Goal: Information Seeking & Learning: Learn about a topic

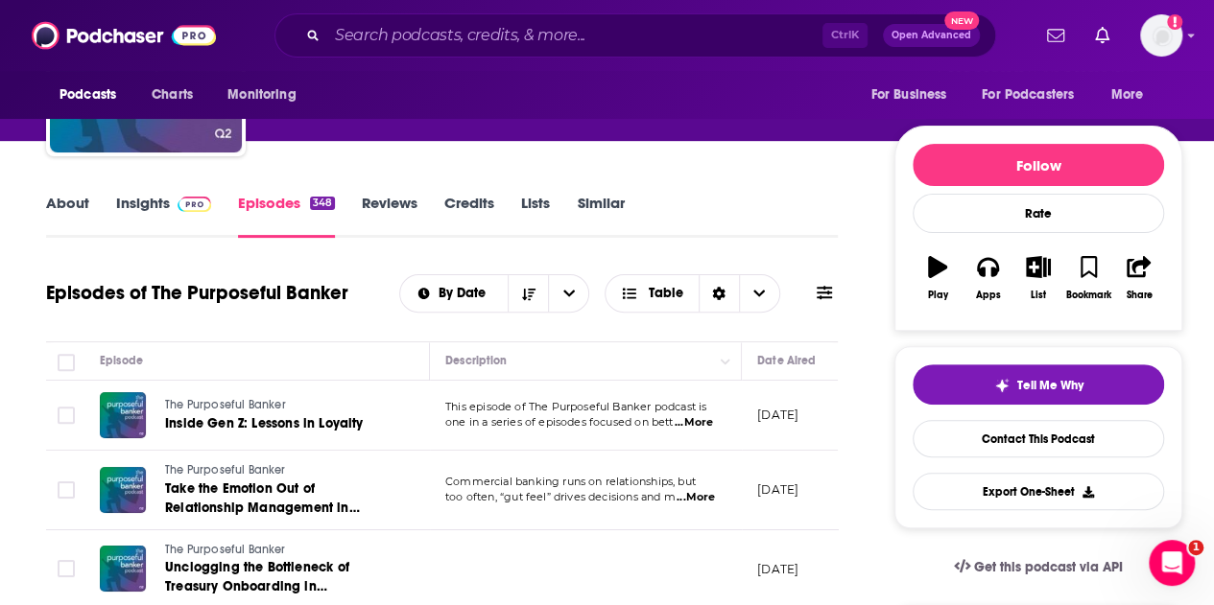
scroll to position [96, 0]
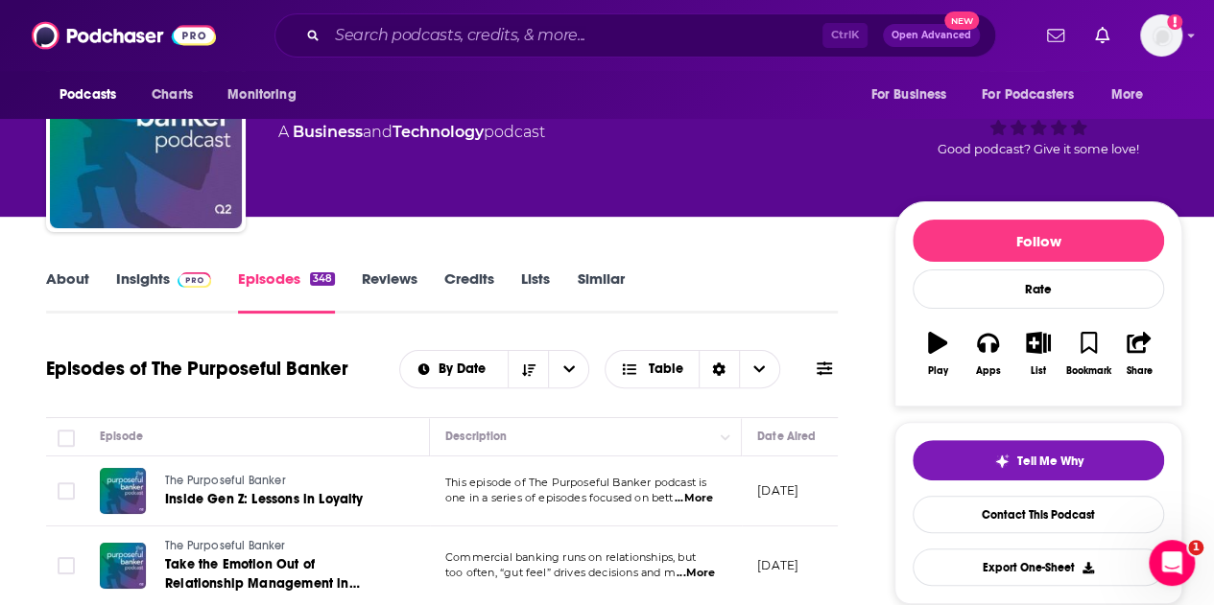
click at [130, 270] on link "Insights" at bounding box center [163, 292] width 95 height 44
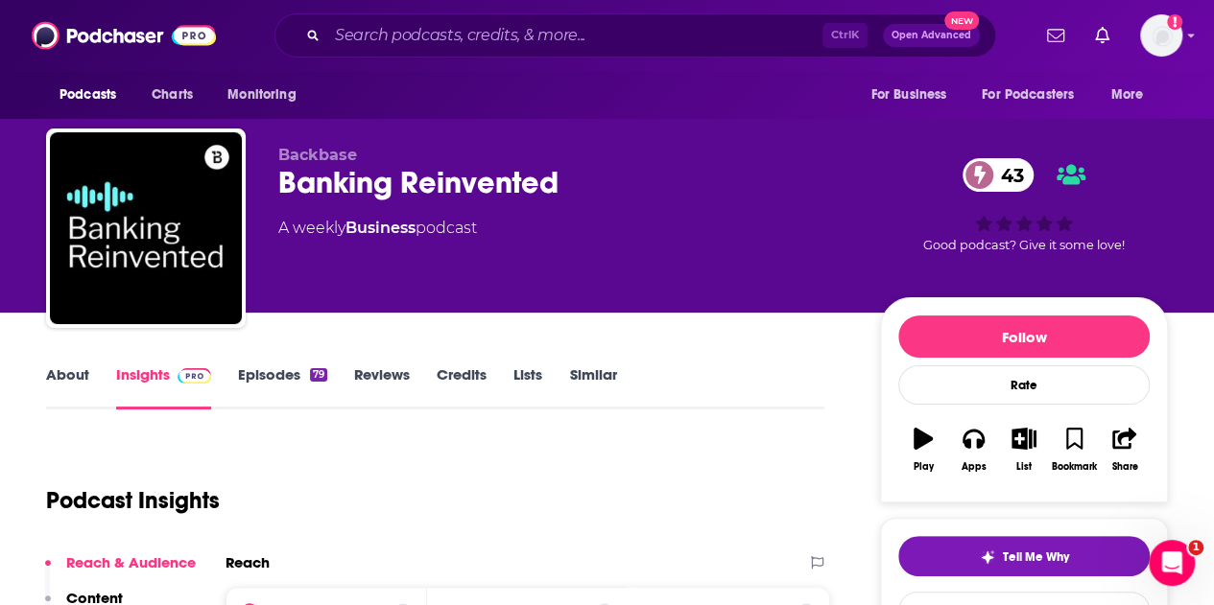
drag, startPoint x: 136, startPoint y: 385, endPoint x: 169, endPoint y: 348, distance: 48.9
click at [135, 385] on link "Insights" at bounding box center [163, 388] width 95 height 44
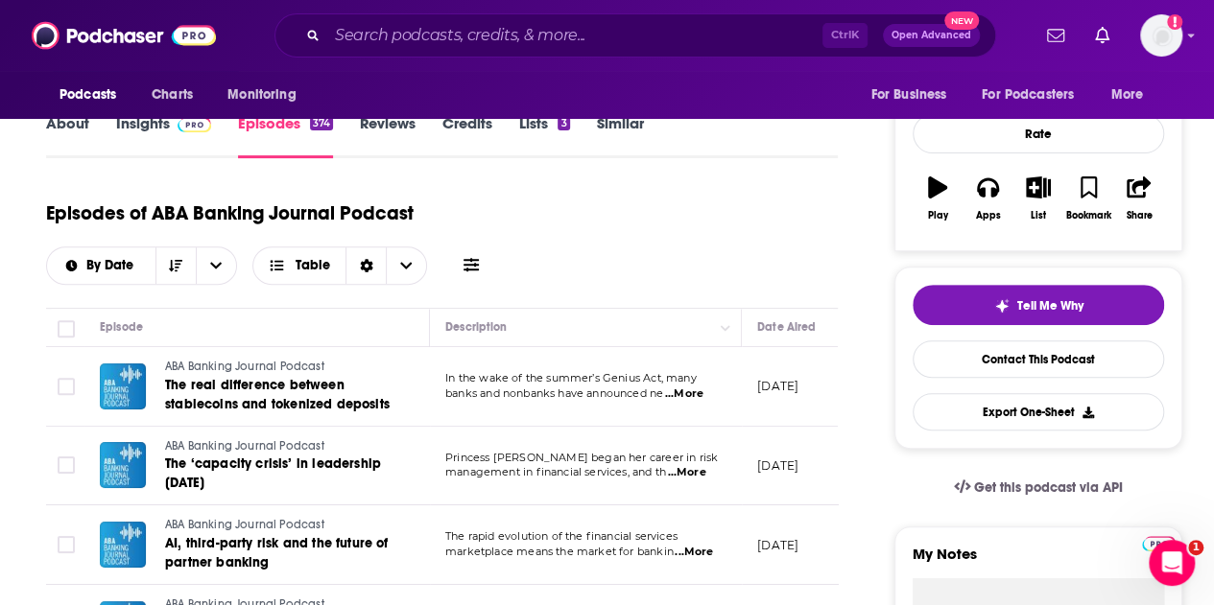
scroll to position [192, 0]
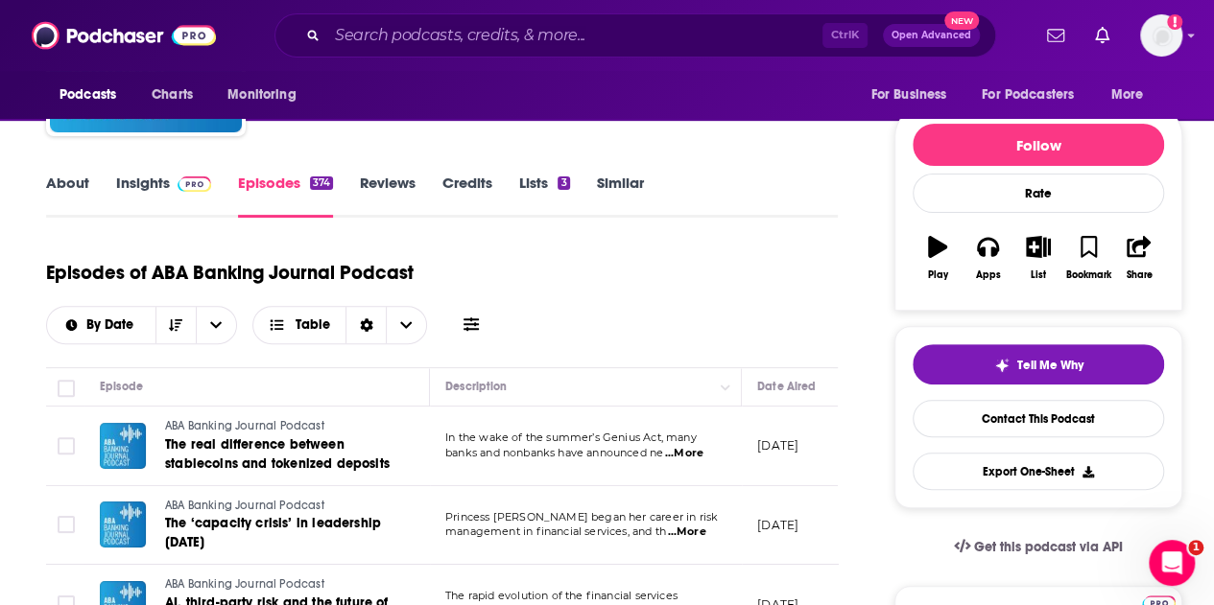
click at [150, 195] on link "Insights" at bounding box center [163, 196] width 95 height 44
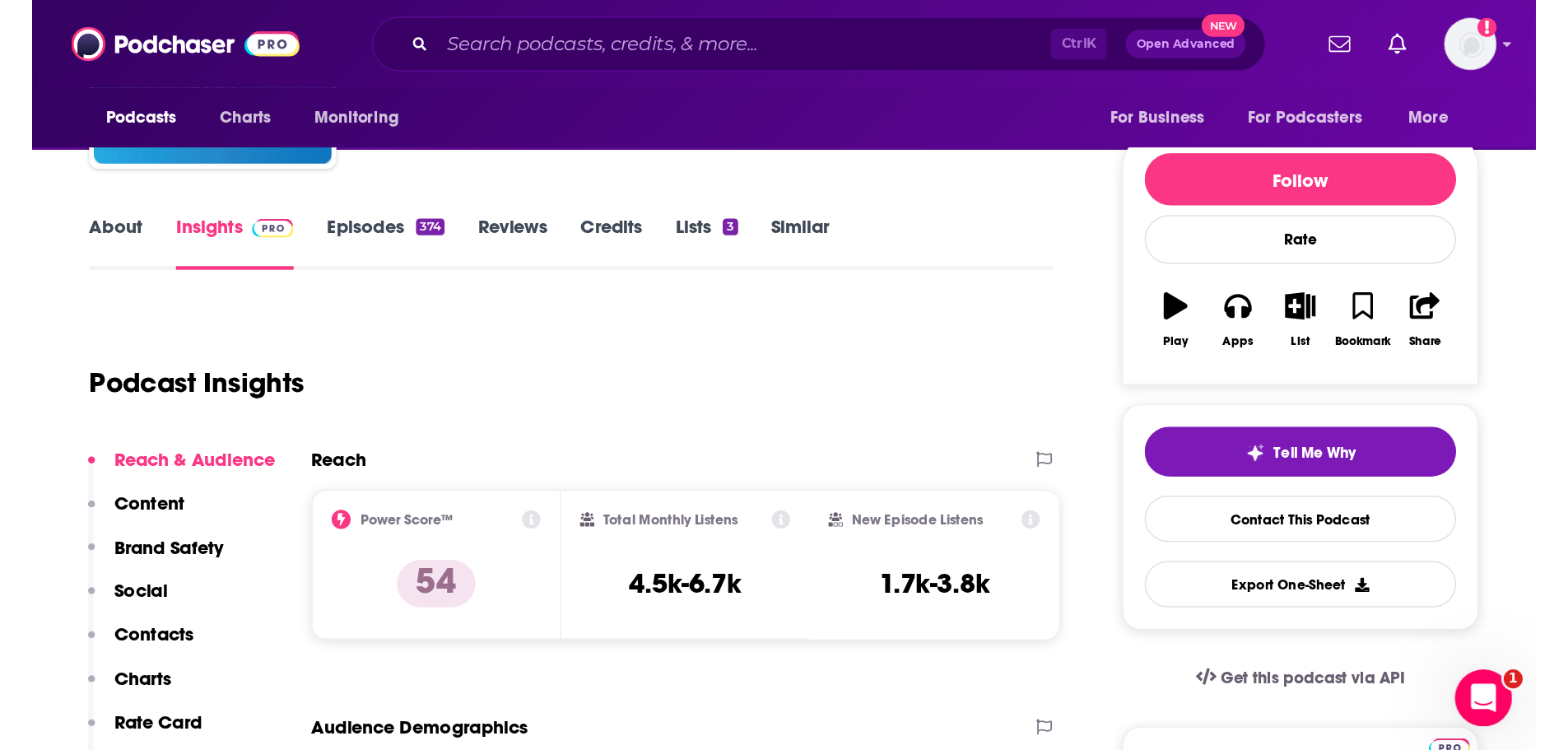
scroll to position [118, 0]
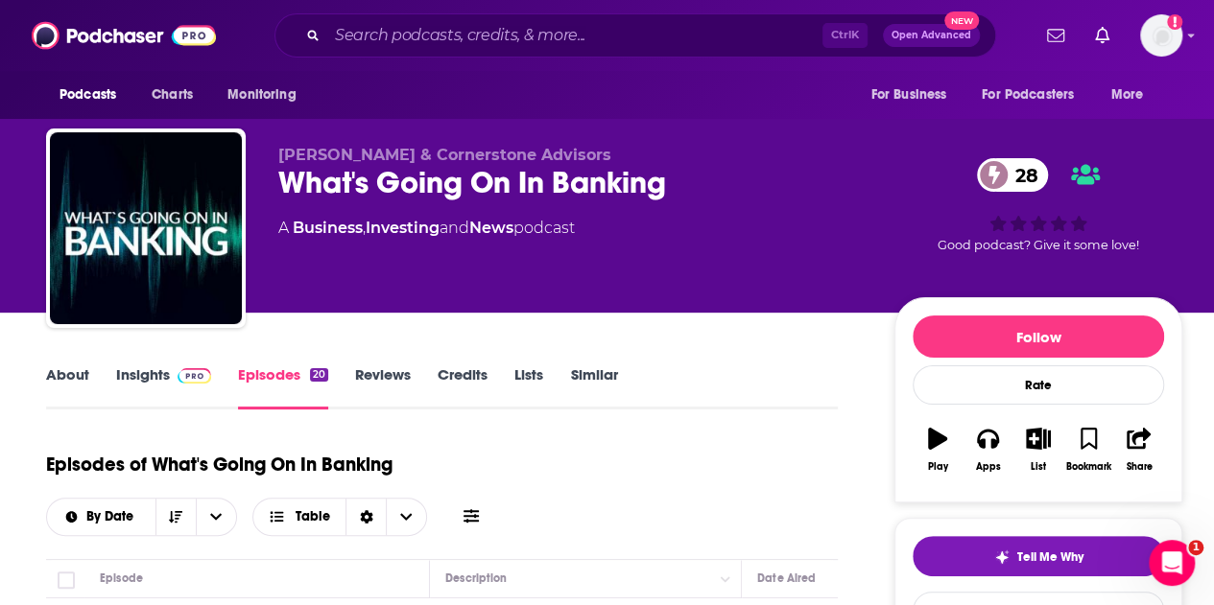
click at [165, 377] on link "Insights" at bounding box center [163, 388] width 95 height 44
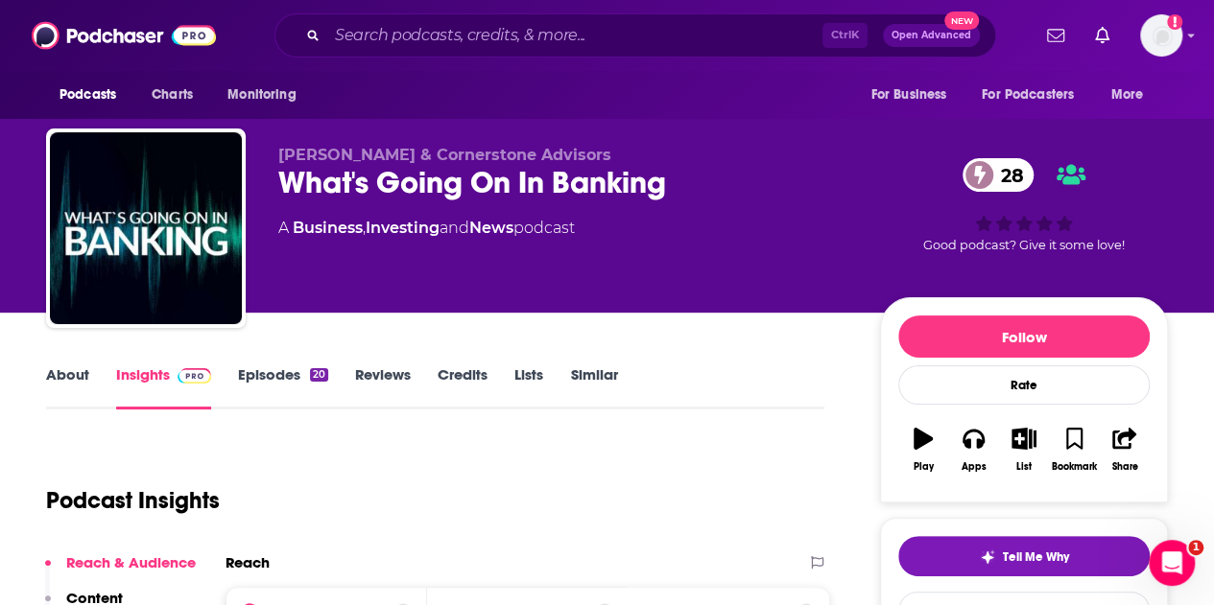
scroll to position [288, 0]
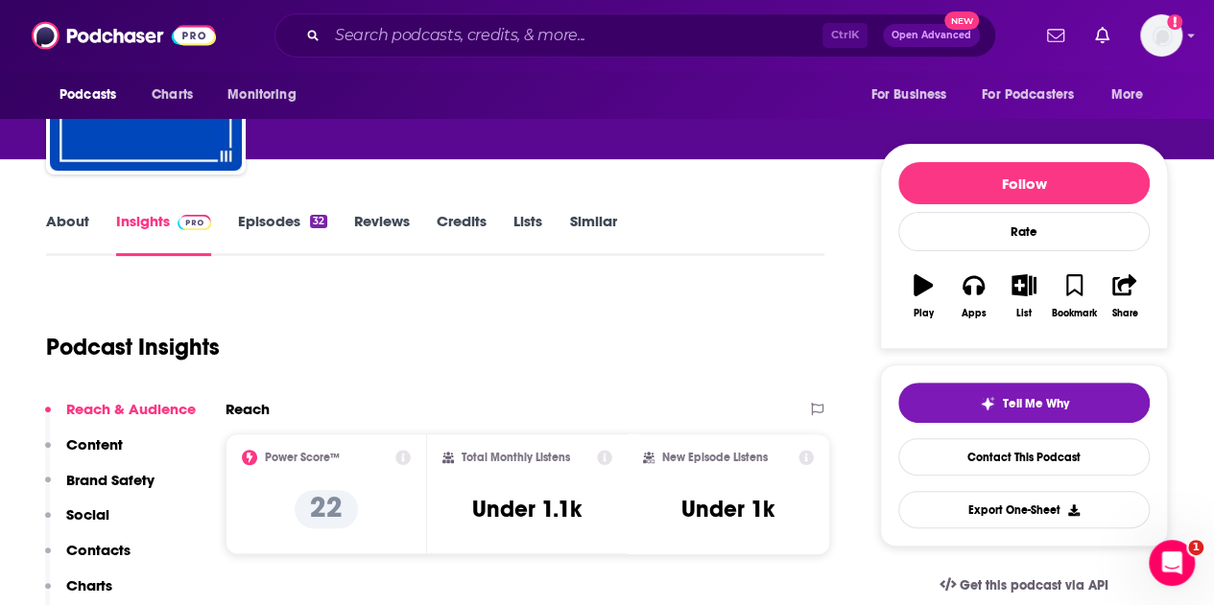
scroll to position [384, 0]
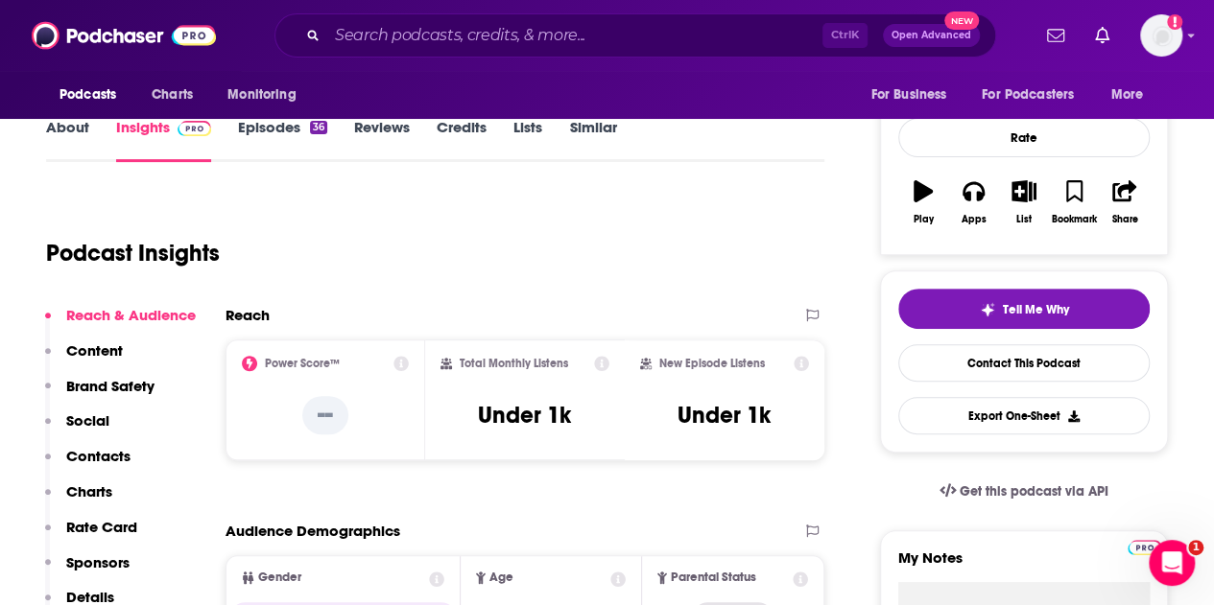
scroll to position [288, 0]
